Goal: Task Accomplishment & Management: Manage account settings

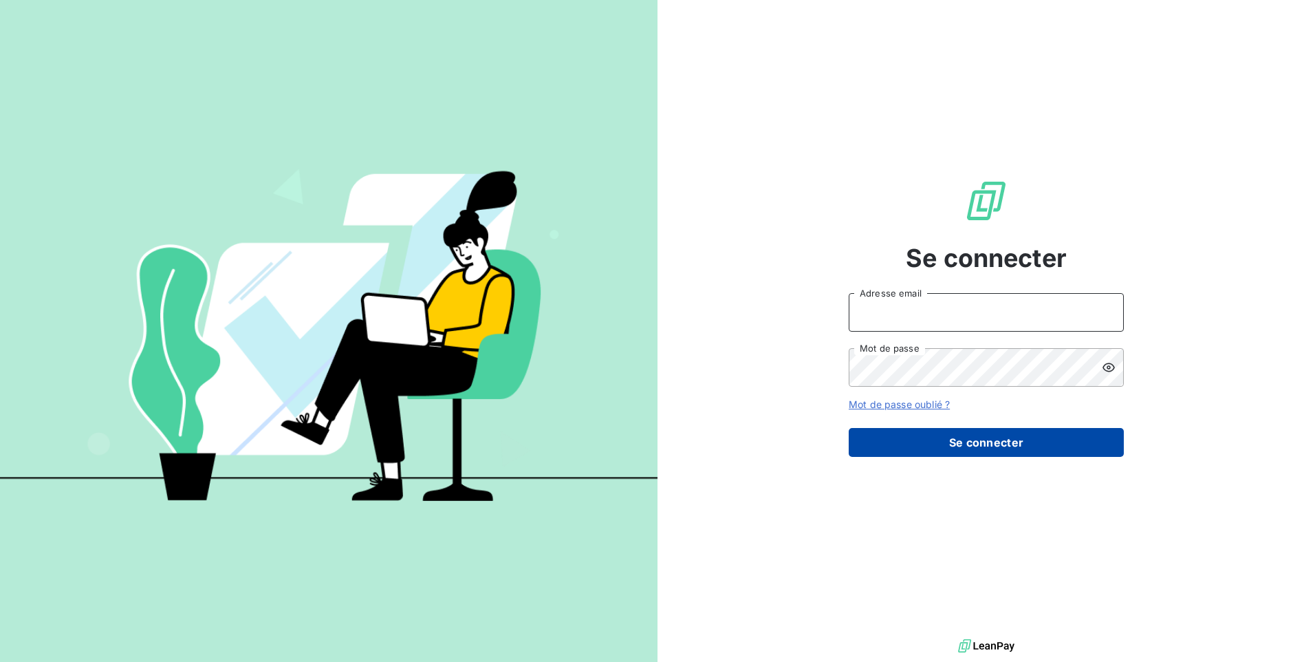
type input "[EMAIL_ADDRESS][DOMAIN_NAME]"
click at [941, 441] on button "Se connecter" at bounding box center [986, 442] width 275 height 29
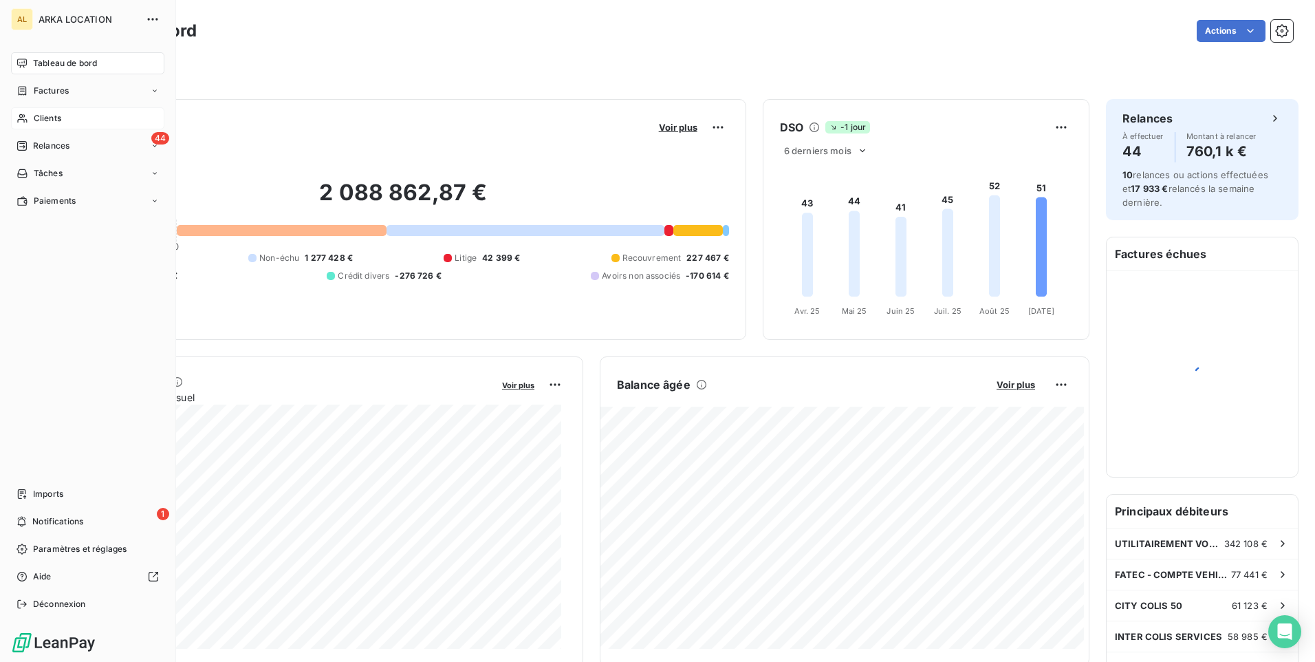
click at [65, 123] on div "Clients" at bounding box center [87, 118] width 153 height 22
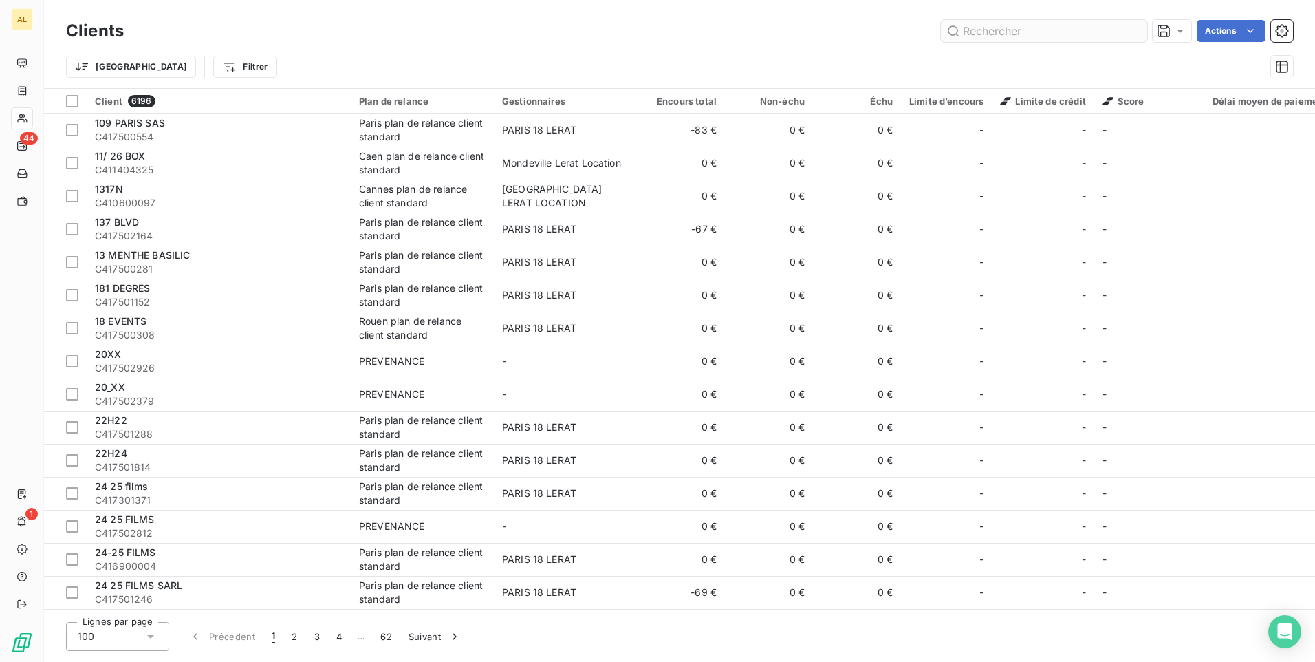
click at [982, 30] on input "text" at bounding box center [1044, 31] width 206 height 22
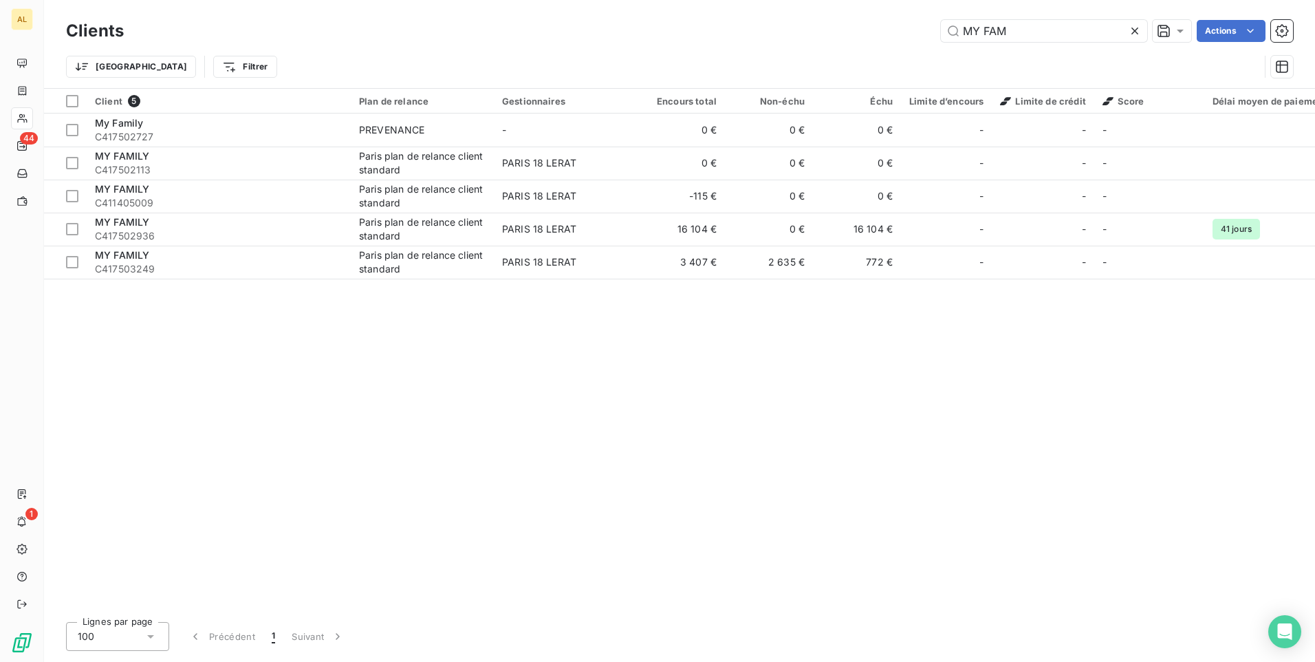
type input "MY FAM"
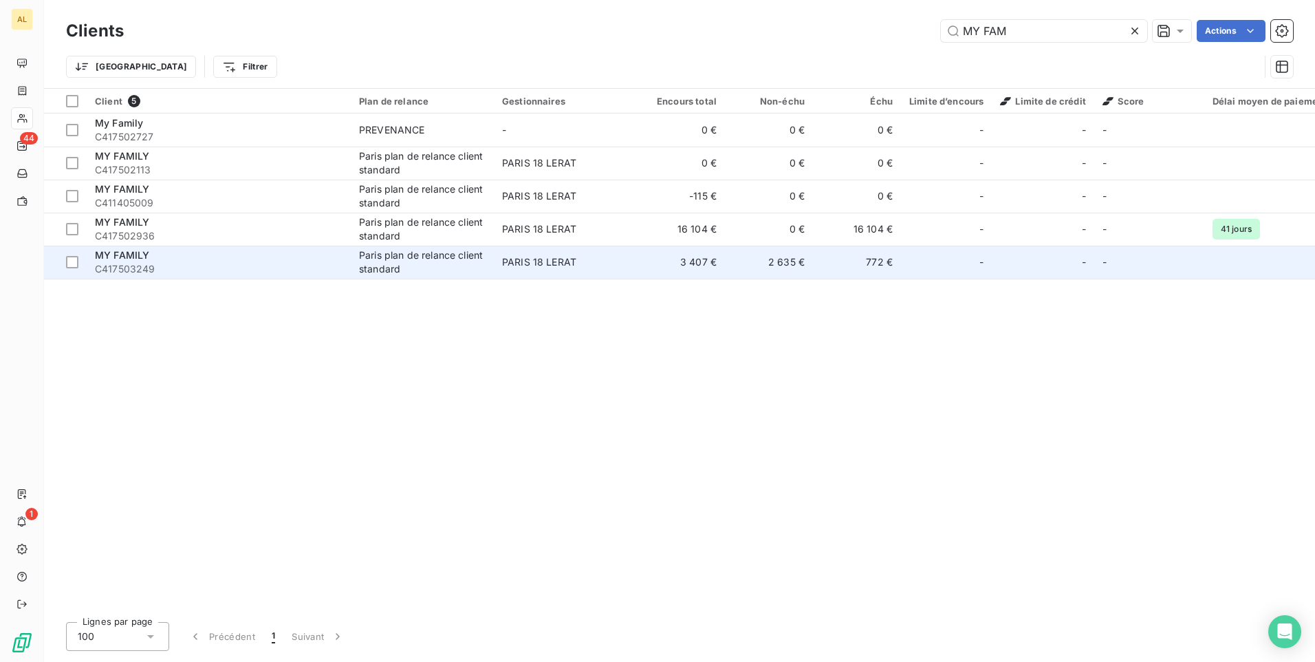
click at [429, 268] on div "Paris plan de relance client standard" at bounding box center [422, 262] width 127 height 28
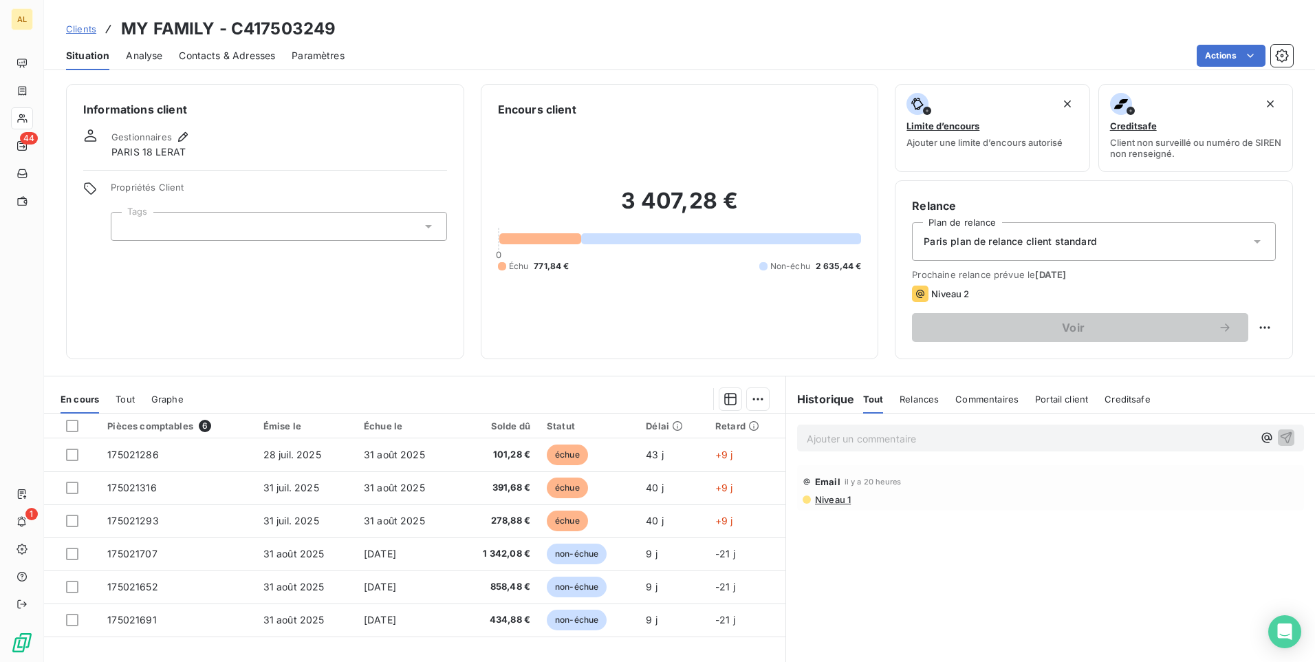
click at [248, 56] on span "Contacts & Adresses" at bounding box center [227, 56] width 96 height 14
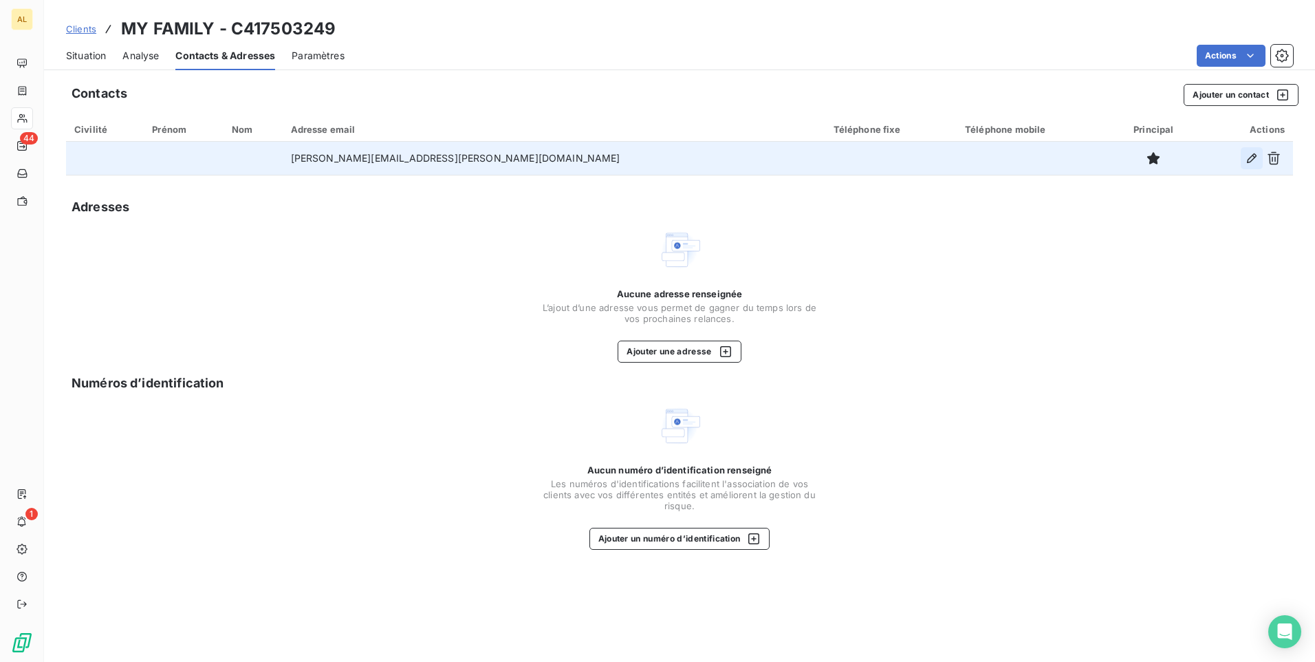
click at [1255, 155] on icon "button" at bounding box center [1252, 158] width 14 height 14
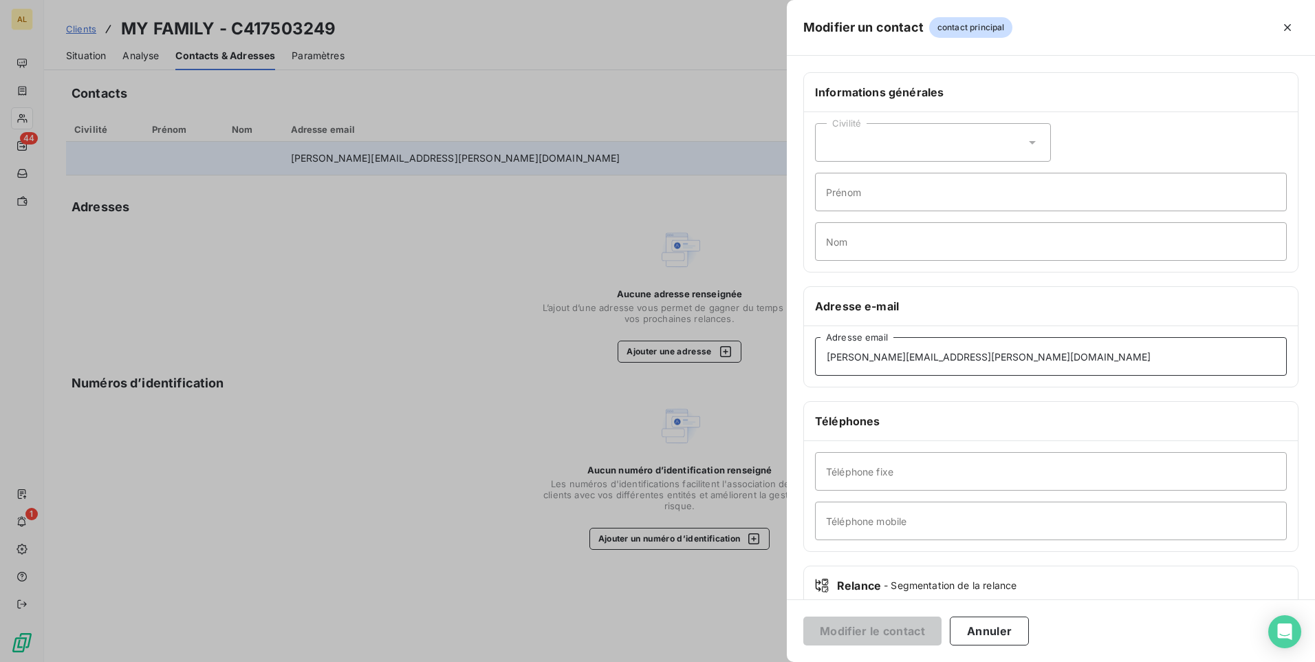
drag, startPoint x: 960, startPoint y: 357, endPoint x: 741, endPoint y: 364, distance: 219.6
click at [730, 661] on div "Modifier un contact contact principal Informations générales Civilité Prénom No…" at bounding box center [657, 662] width 1315 height 0
paste input "[EMAIL_ADDRESS]"
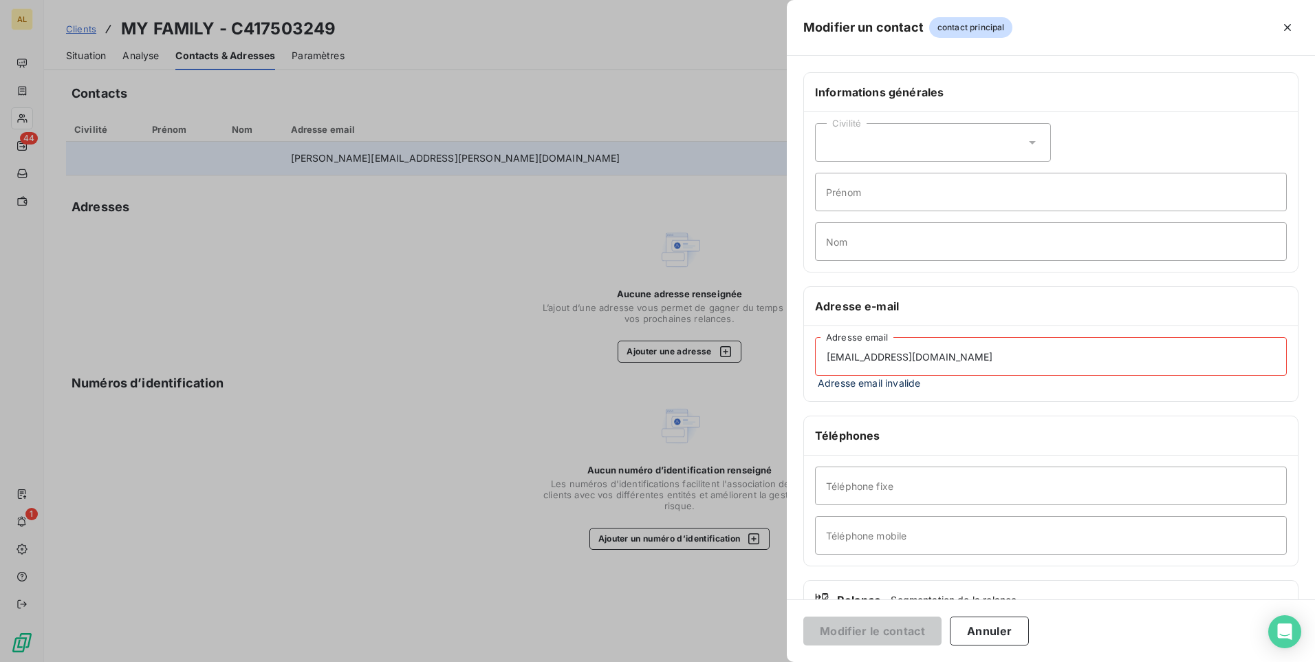
click at [830, 361] on input "[EMAIL_ADDRESS][DOMAIN_NAME]" at bounding box center [1051, 356] width 472 height 39
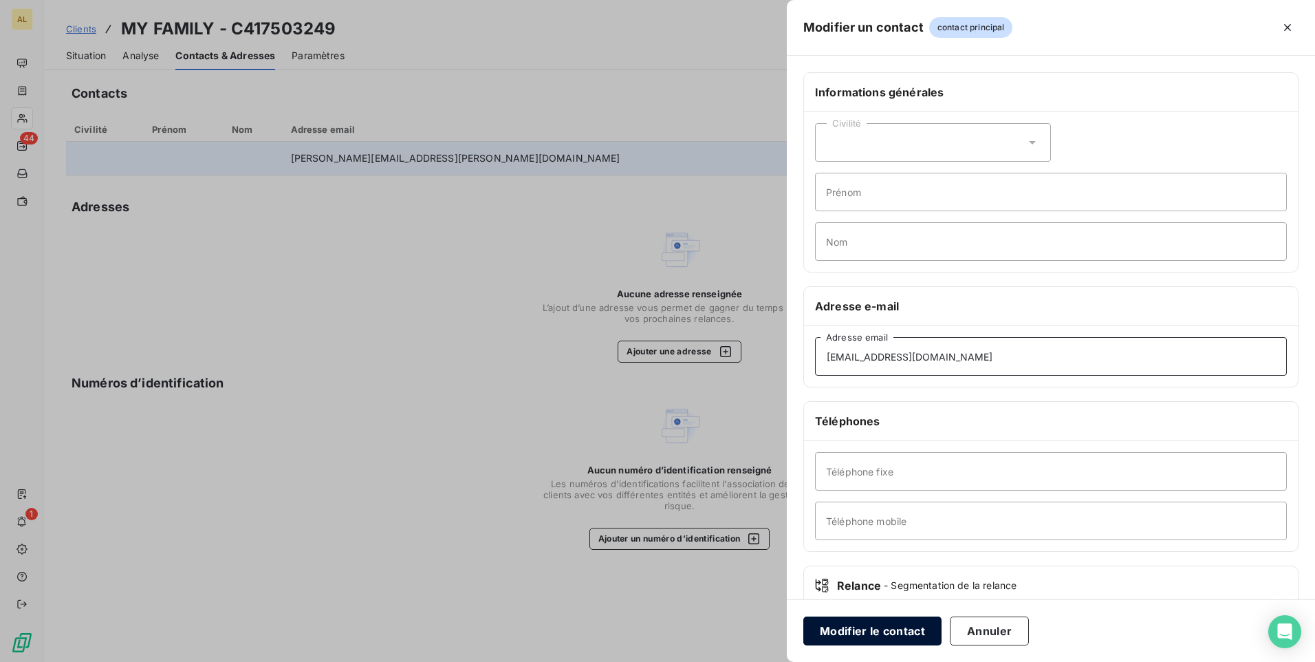
type input "[EMAIL_ADDRESS][DOMAIN_NAME]"
click at [859, 631] on button "Modifier le contact" at bounding box center [873, 630] width 138 height 29
